Goal: Task Accomplishment & Management: Manage account settings

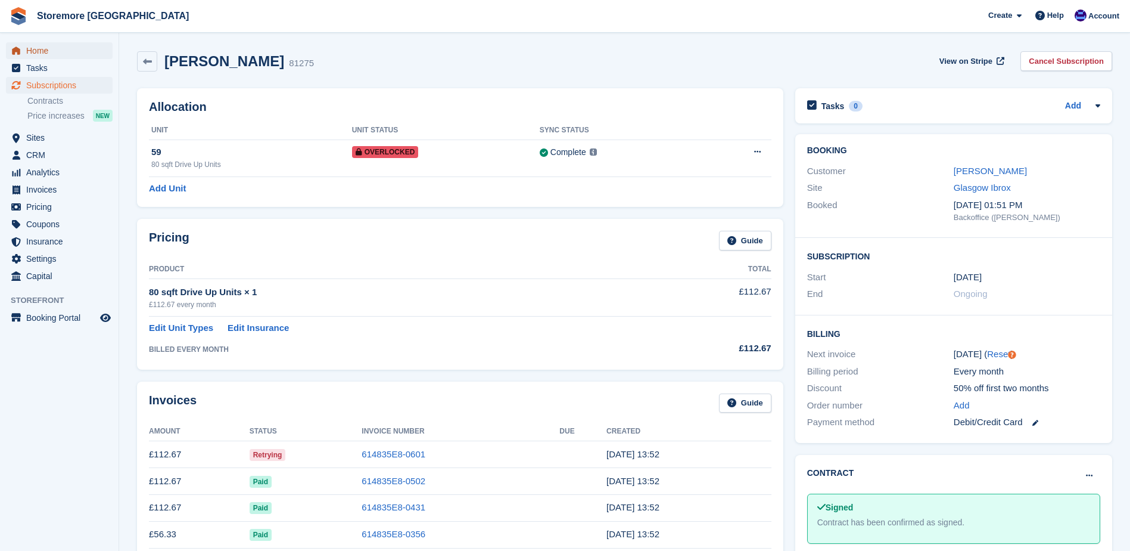
click at [83, 50] on span "Home" at bounding box center [62, 50] width 72 height 17
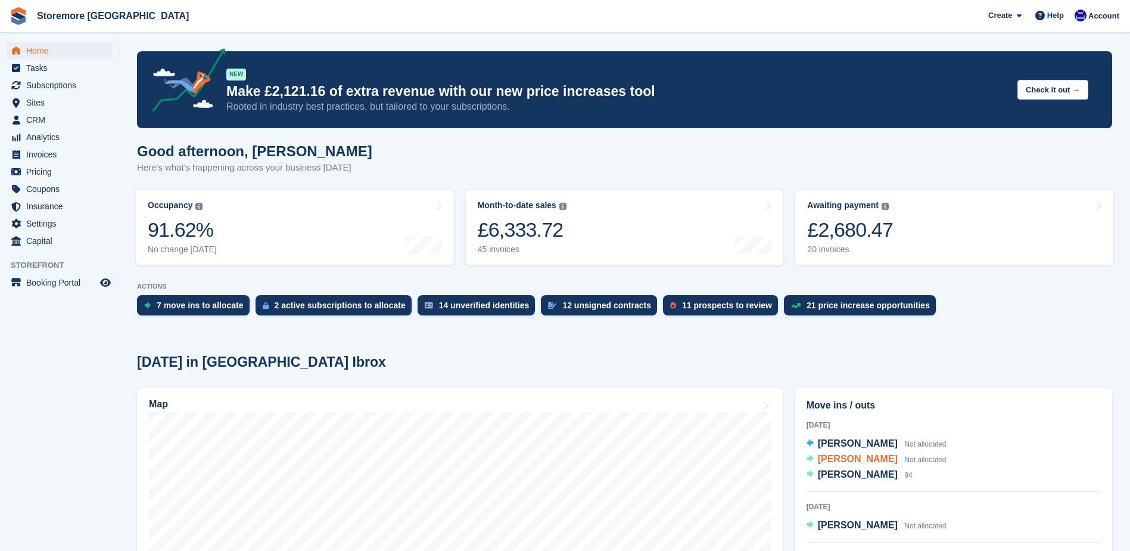
click at [877, 464] on span "[PERSON_NAME]" at bounding box center [858, 458] width 80 height 10
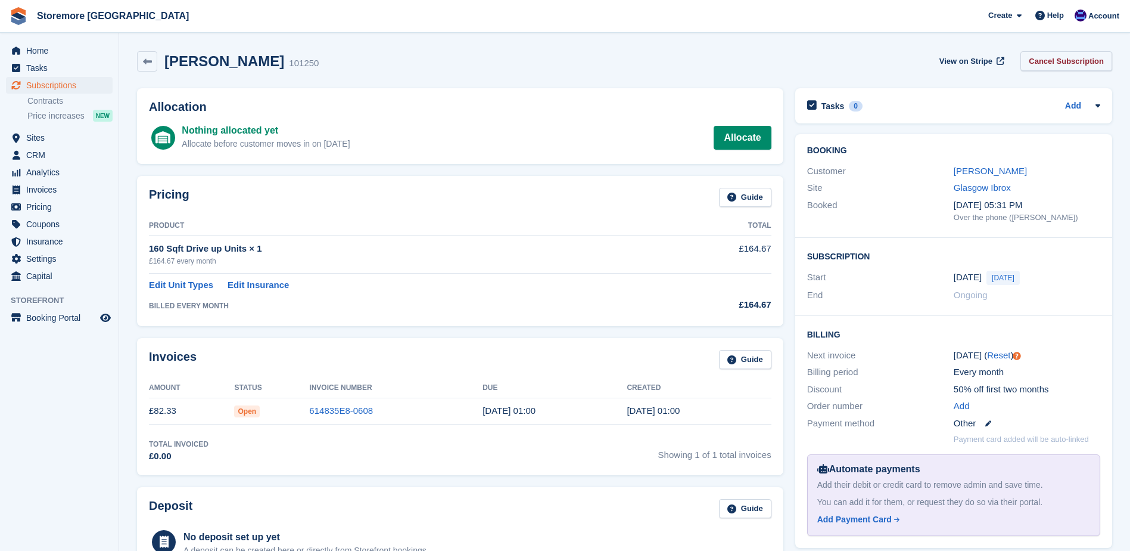
click at [1055, 62] on link "Cancel Subscription" at bounding box center [1067, 61] width 92 height 20
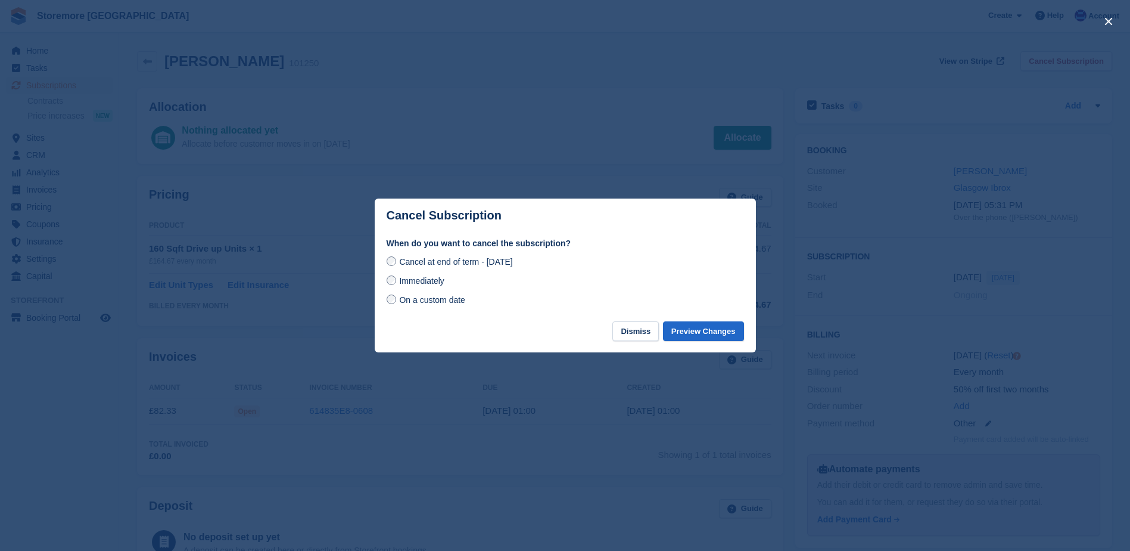
click at [470, 282] on div "Immediately" at bounding box center [566, 280] width 358 height 14
click at [399, 282] on span "Immediately" at bounding box center [421, 281] width 45 height 10
click at [705, 337] on button "Preview Changes" at bounding box center [703, 331] width 81 height 20
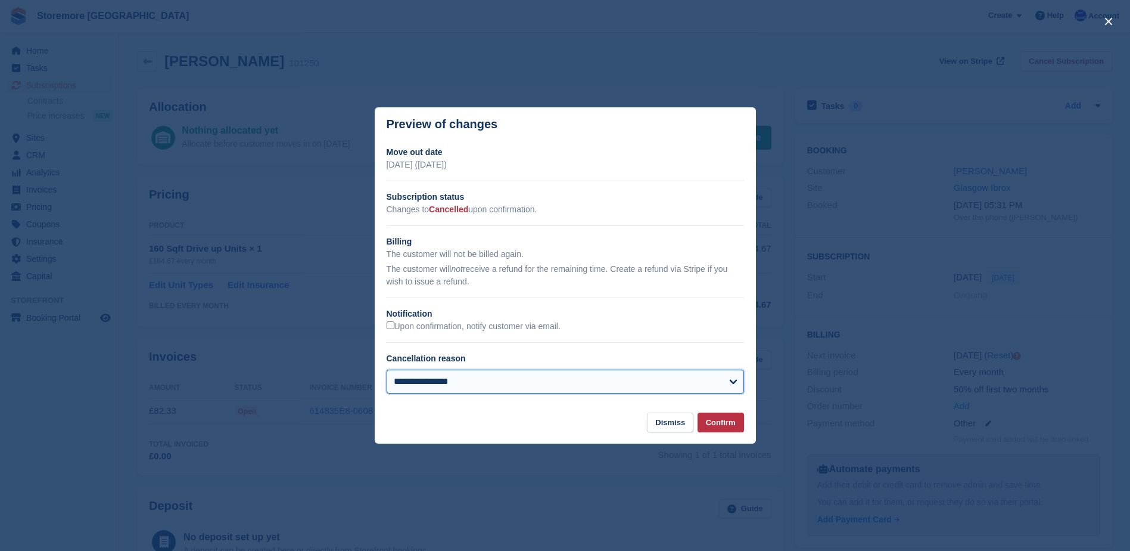
click at [728, 393] on select "**********" at bounding box center [566, 381] width 358 height 24
select select
click at [387, 371] on select "**********" at bounding box center [566, 381] width 358 height 24
click at [719, 424] on button "Confirm" at bounding box center [721, 422] width 46 height 20
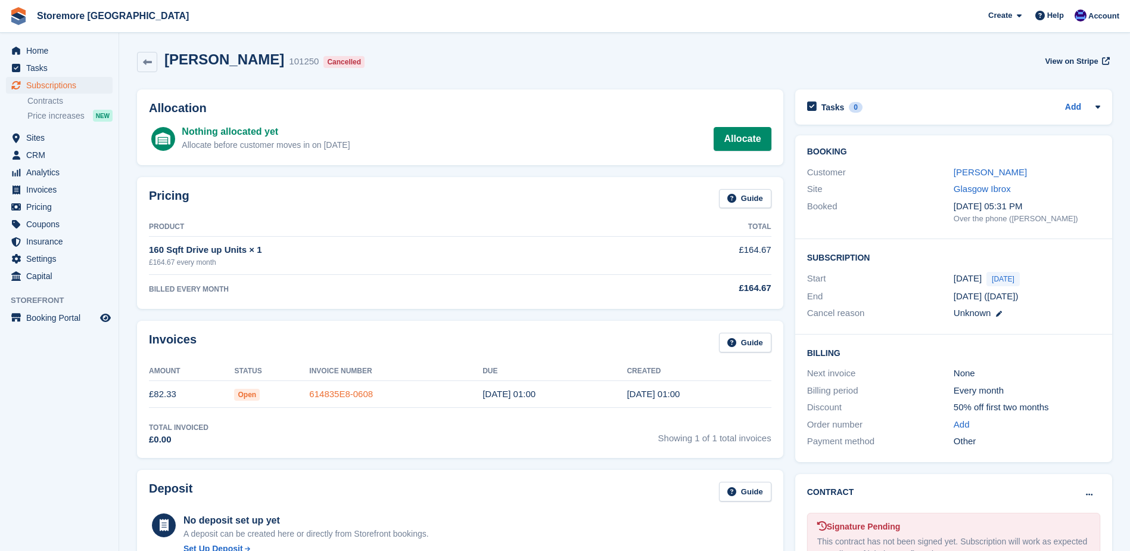
click at [350, 388] on link "614835E8-0608" at bounding box center [341, 393] width 64 height 10
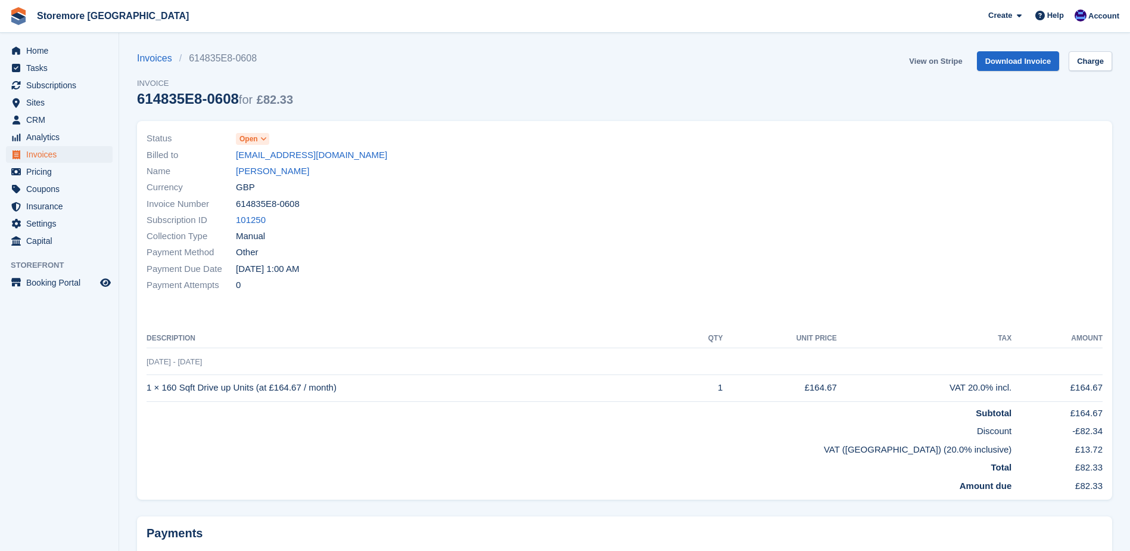
click at [938, 58] on link "View on Stripe" at bounding box center [936, 61] width 63 height 20
